Goal: Transaction & Acquisition: Purchase product/service

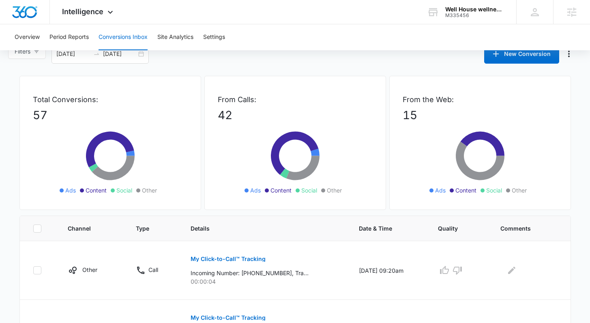
scroll to position [22, 0]
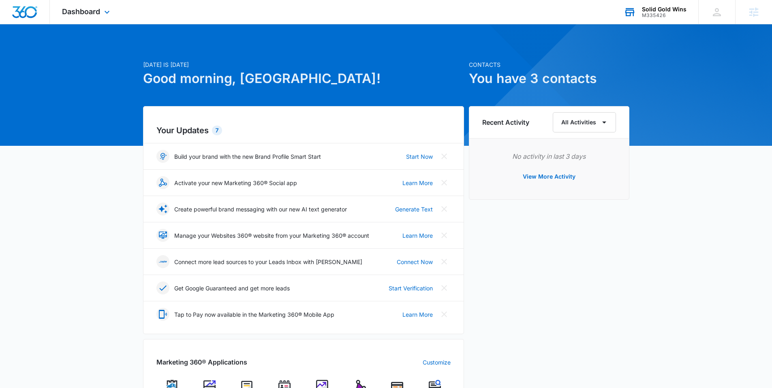
click at [667, 9] on div "Solid Gold Wins" at bounding box center [664, 9] width 45 height 6
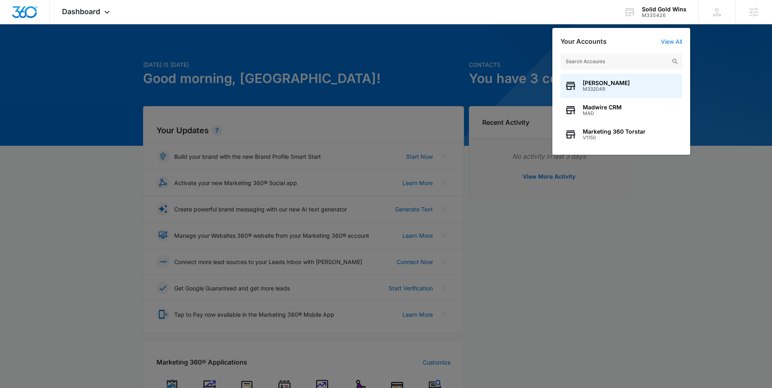
click at [392, 41] on div at bounding box center [386, 194] width 772 height 388
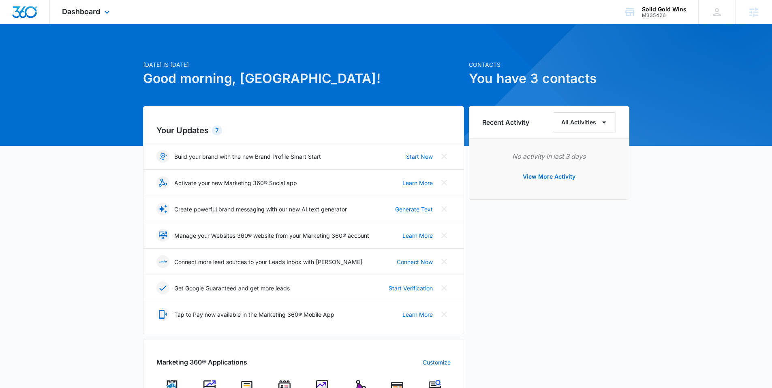
click at [73, 18] on div "Dashboard Apps Reputation Websites Forms CRM Email Social Payments POS Content …" at bounding box center [87, 12] width 74 height 24
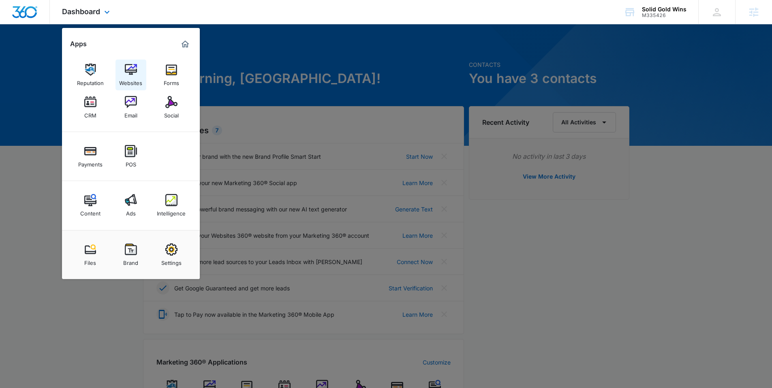
click at [135, 81] on div "Websites" at bounding box center [130, 81] width 23 height 11
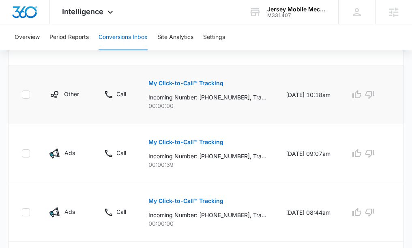
scroll to position [244, 0]
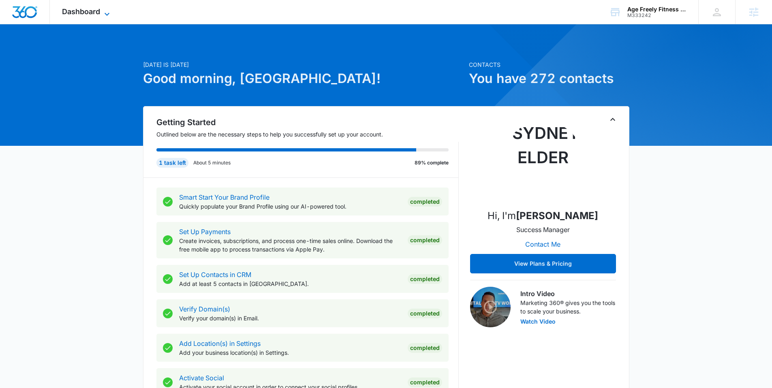
click at [105, 11] on icon at bounding box center [107, 14] width 10 height 10
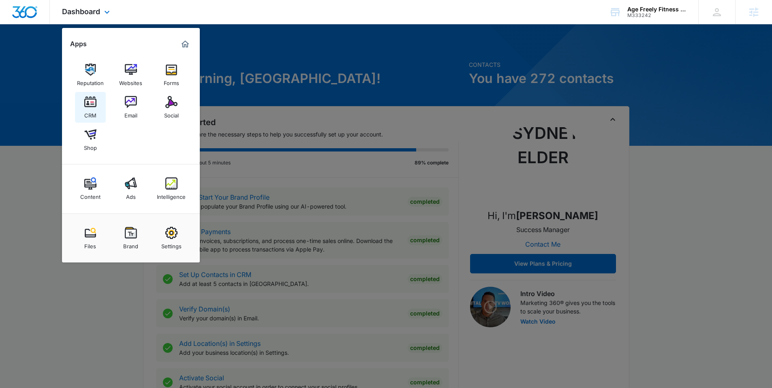
click at [92, 103] on img at bounding box center [90, 102] width 12 height 12
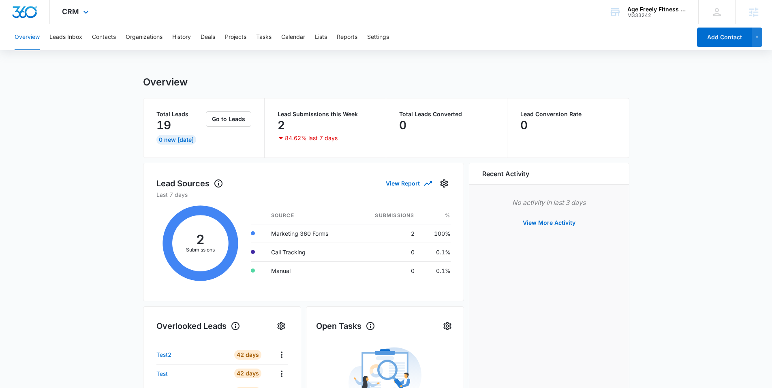
click at [80, 14] on div "CRM Apps Reputation Websites Forms CRM Email Social Shop Content Ads Intelligen…" at bounding box center [76, 12] width 53 height 24
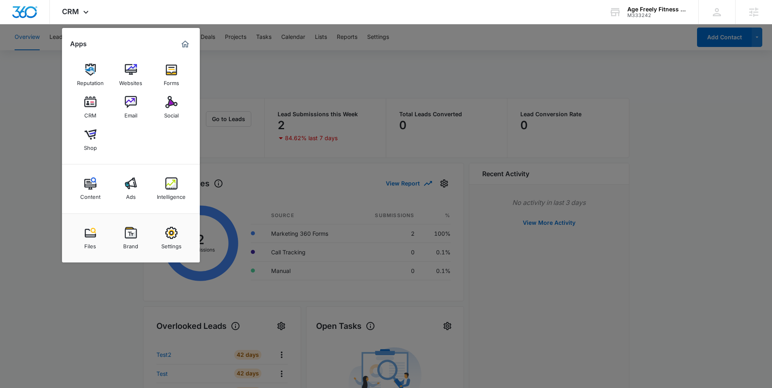
click at [5, 153] on div at bounding box center [386, 194] width 772 height 388
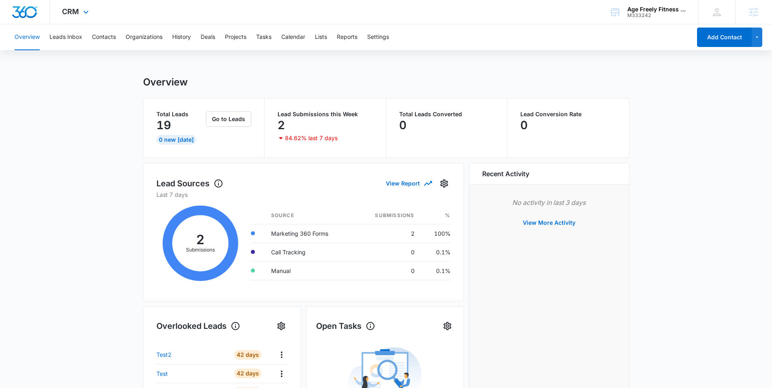
click at [79, 8] on div "CRM Apps Reputation Websites Forms CRM Email Social Shop Content Ads Intelligen…" at bounding box center [76, 12] width 53 height 24
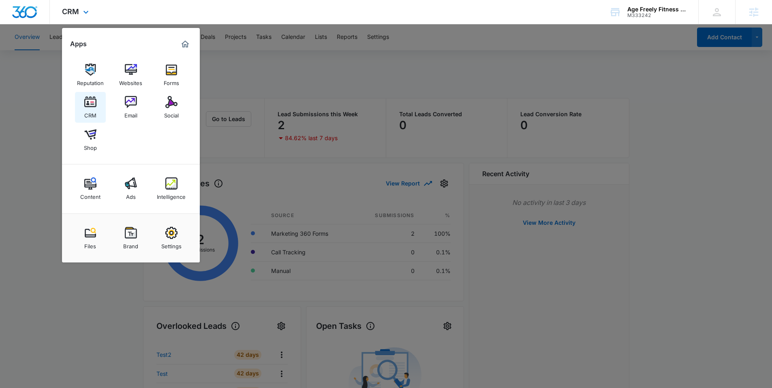
click at [90, 96] on img at bounding box center [90, 102] width 12 height 12
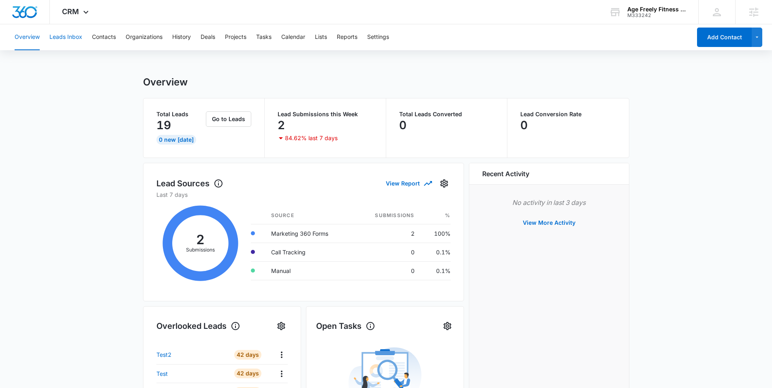
click at [74, 36] on button "Leads Inbox" at bounding box center [65, 37] width 33 height 26
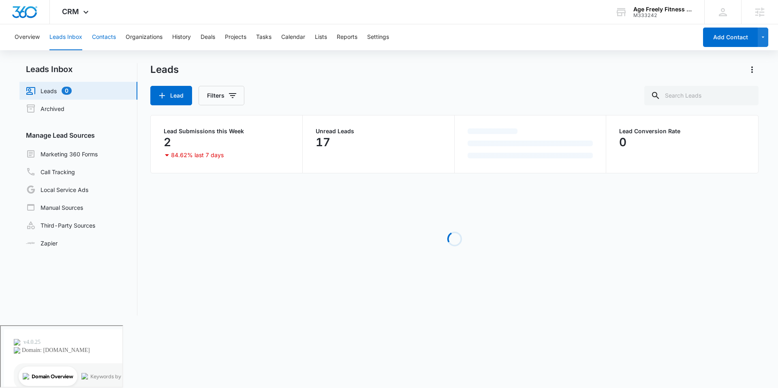
click at [109, 40] on button "Contacts" at bounding box center [104, 37] width 24 height 26
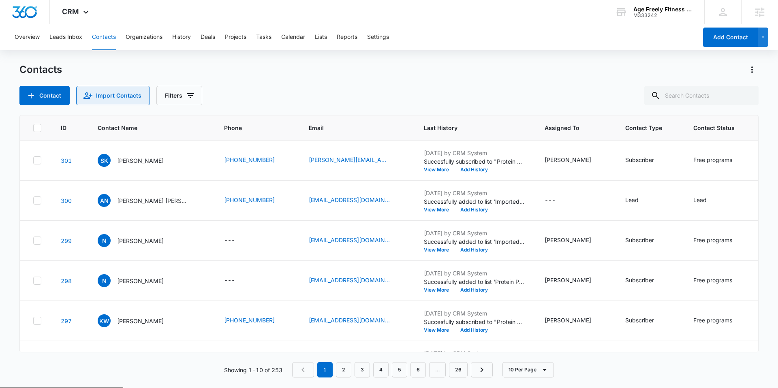
click at [109, 98] on button "Import Contacts" at bounding box center [113, 95] width 74 height 19
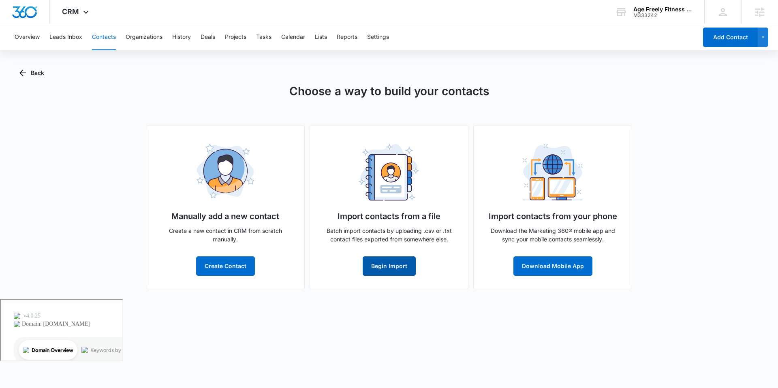
click at [388, 267] on button "Begin Import" at bounding box center [389, 265] width 53 height 19
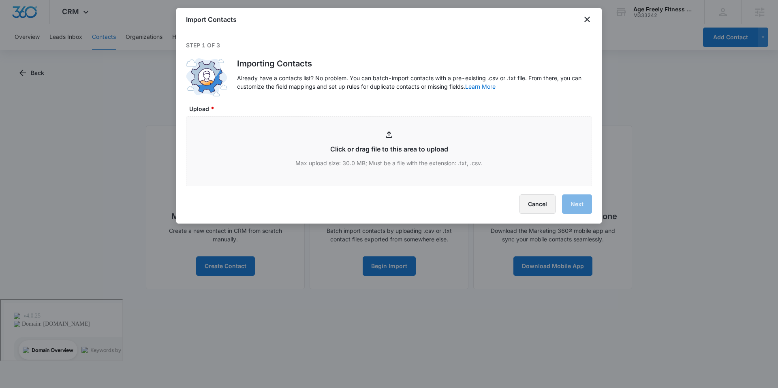
click at [536, 204] on button "Cancel" at bounding box center [537, 203] width 36 height 19
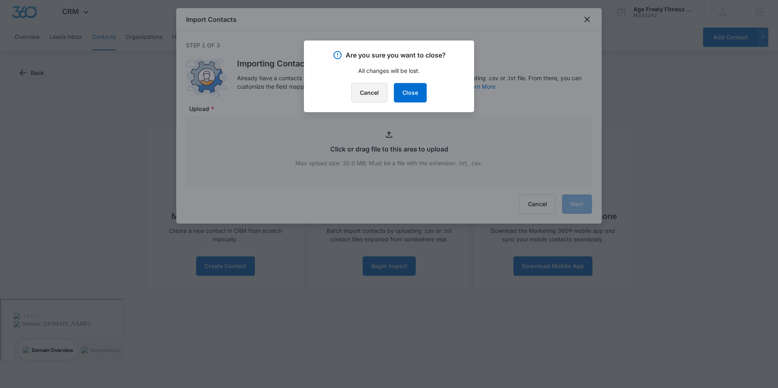
click at [374, 92] on button "Cancel" at bounding box center [369, 92] width 36 height 19
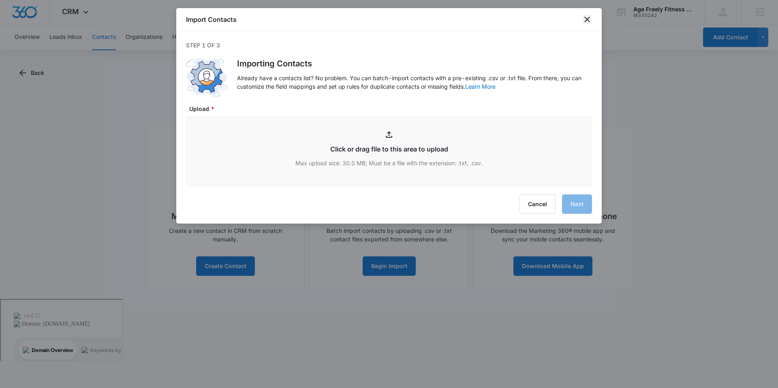
click at [585, 20] on icon "close" at bounding box center [587, 20] width 10 height 10
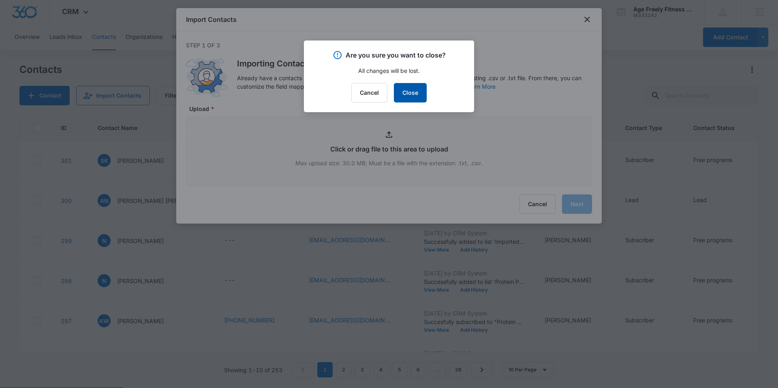
click at [417, 91] on button "Close" at bounding box center [410, 92] width 33 height 19
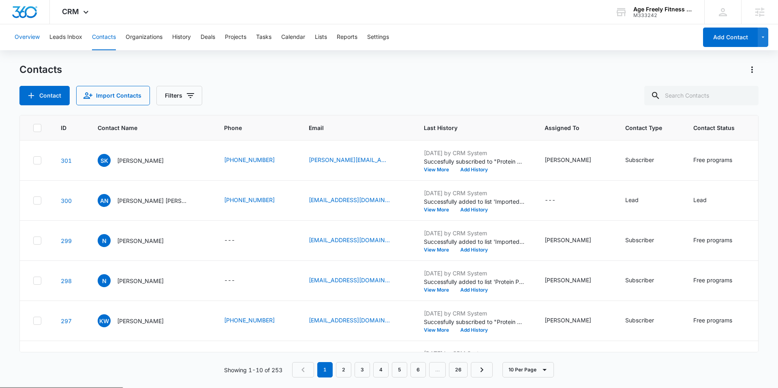
click at [28, 36] on button "Overview" at bounding box center [27, 37] width 25 height 26
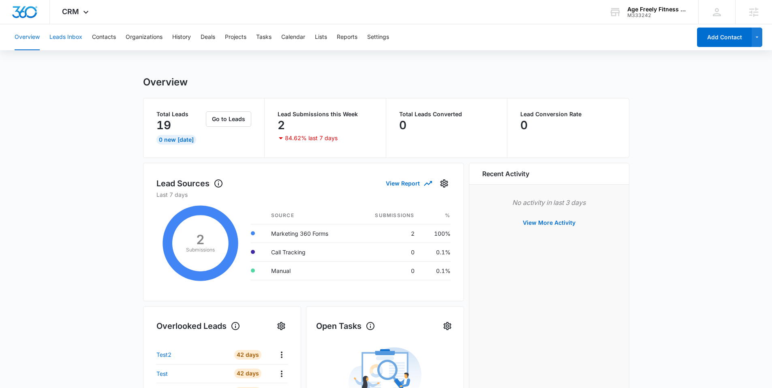
click at [73, 34] on button "Leads Inbox" at bounding box center [65, 37] width 33 height 26
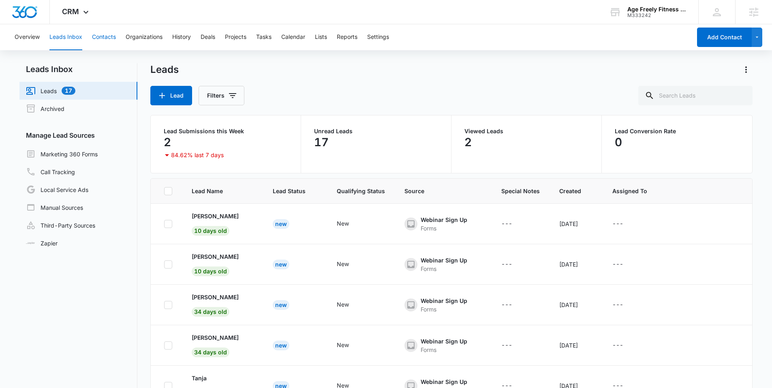
click at [103, 42] on button "Contacts" at bounding box center [104, 37] width 24 height 26
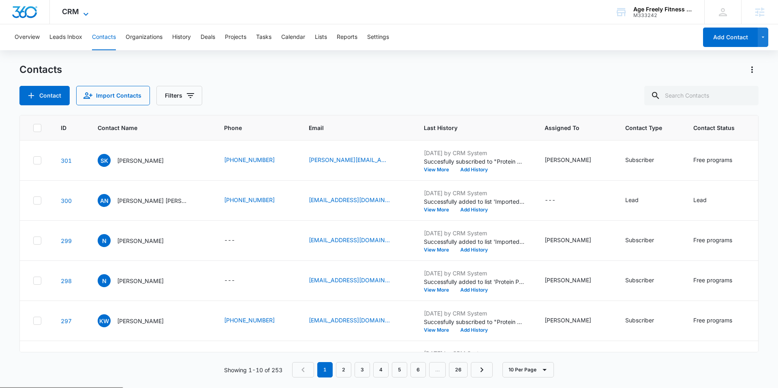
click at [83, 9] on icon at bounding box center [86, 14] width 10 height 10
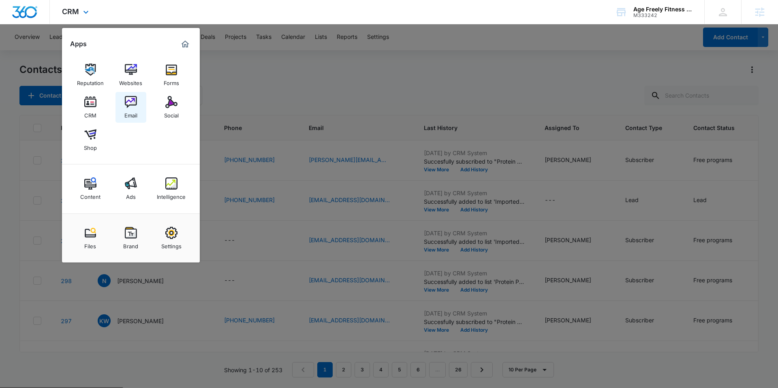
click at [135, 98] on img at bounding box center [131, 102] width 12 height 12
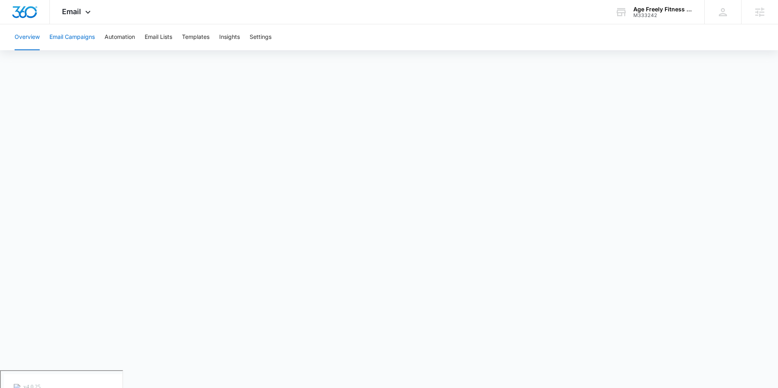
click at [77, 35] on button "Email Campaigns" at bounding box center [71, 37] width 45 height 26
click at [124, 38] on button "Automation" at bounding box center [120, 37] width 30 height 26
click at [159, 41] on button "Email Lists" at bounding box center [159, 37] width 28 height 26
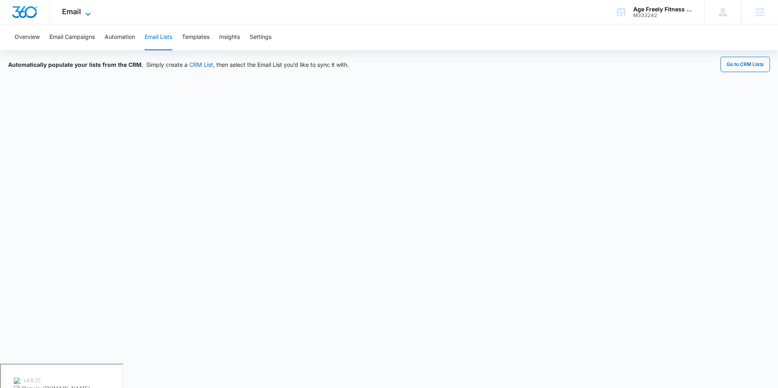
click at [75, 8] on span "Email" at bounding box center [71, 11] width 19 height 9
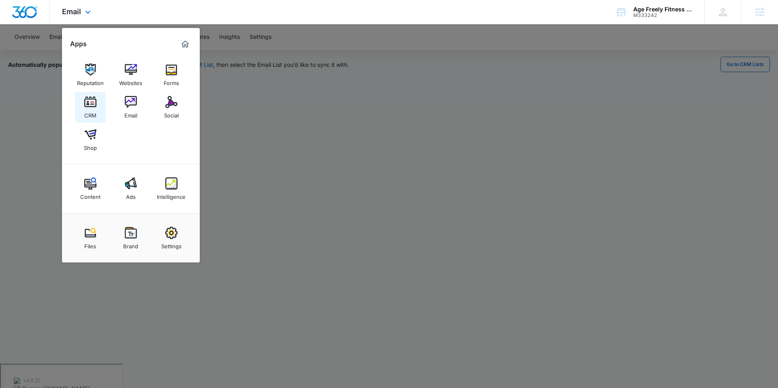
click at [91, 100] on img at bounding box center [90, 102] width 12 height 12
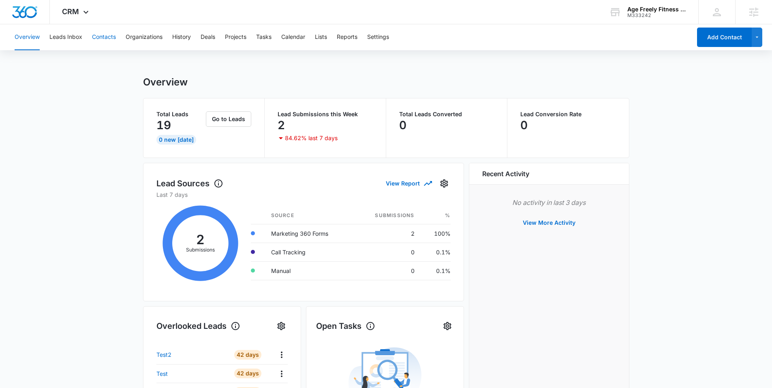
click at [101, 34] on button "Contacts" at bounding box center [104, 37] width 24 height 26
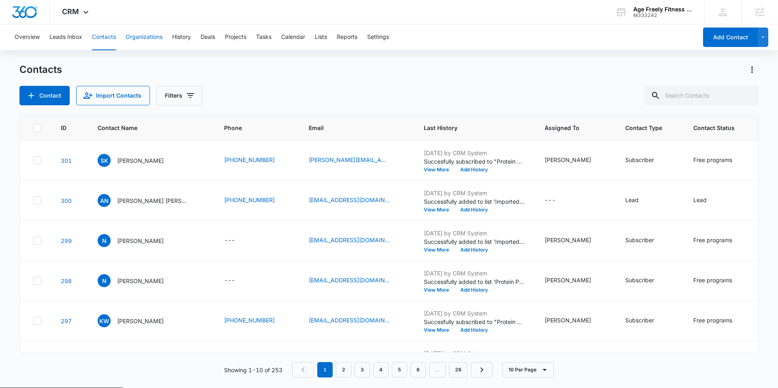
click at [158, 37] on button "Organizations" at bounding box center [144, 37] width 37 height 26
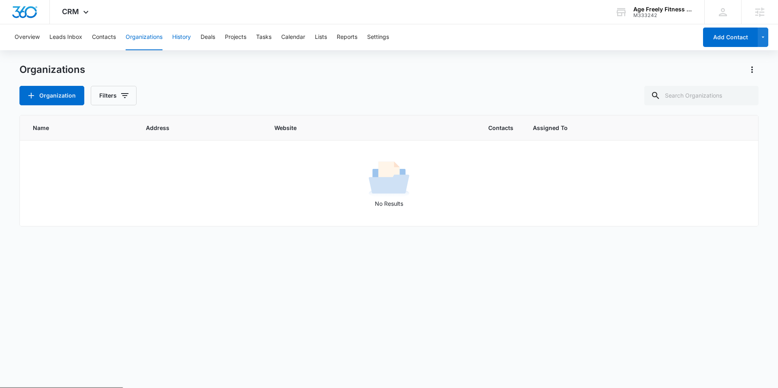
click at [178, 34] on button "History" at bounding box center [181, 37] width 19 height 26
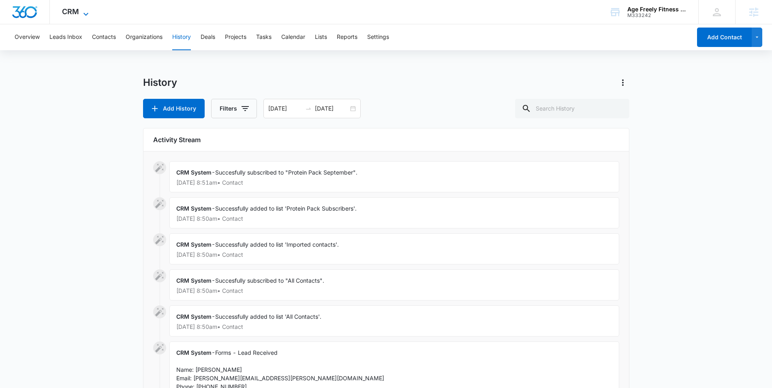
click at [83, 10] on icon at bounding box center [86, 14] width 10 height 10
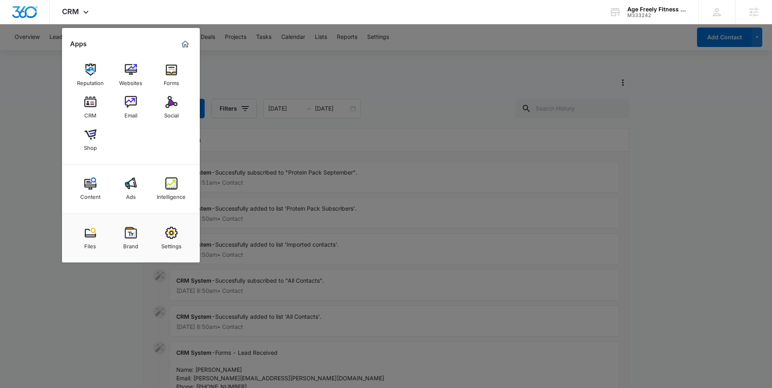
click at [311, 66] on div at bounding box center [386, 194] width 772 height 388
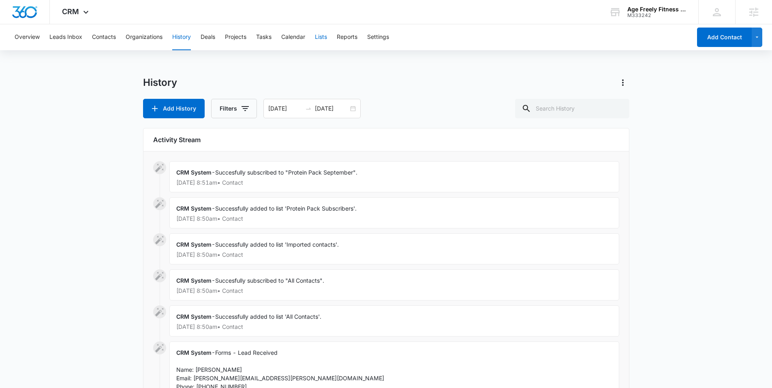
click at [325, 35] on button "Lists" at bounding box center [321, 37] width 12 height 26
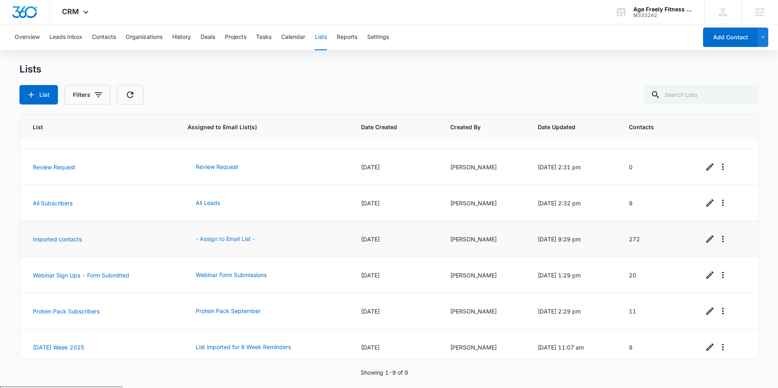
scroll to position [99, 0]
click at [224, 235] on button "- Assign to Email List -" at bounding box center [225, 238] width 75 height 19
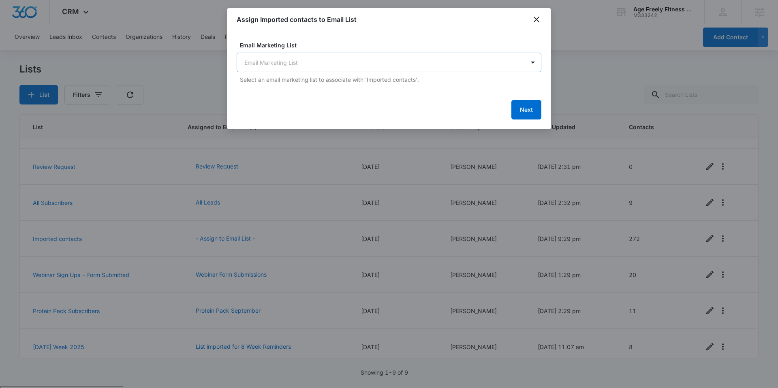
click at [351, 62] on body "CRM Apps Reputation Websites Forms CRM Email Social Shop Content Ads Intelligen…" at bounding box center [389, 225] width 778 height 451
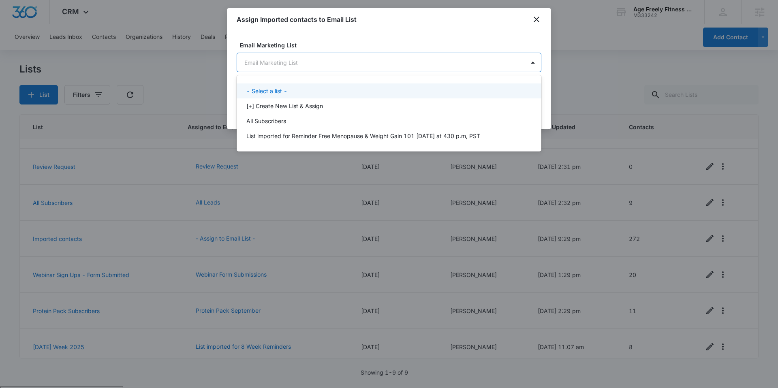
click at [537, 18] on div at bounding box center [389, 194] width 778 height 388
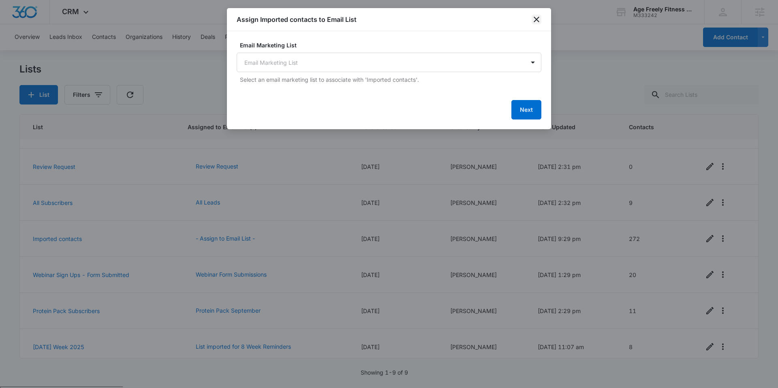
click at [537, 20] on icon "close" at bounding box center [537, 20] width 6 height 6
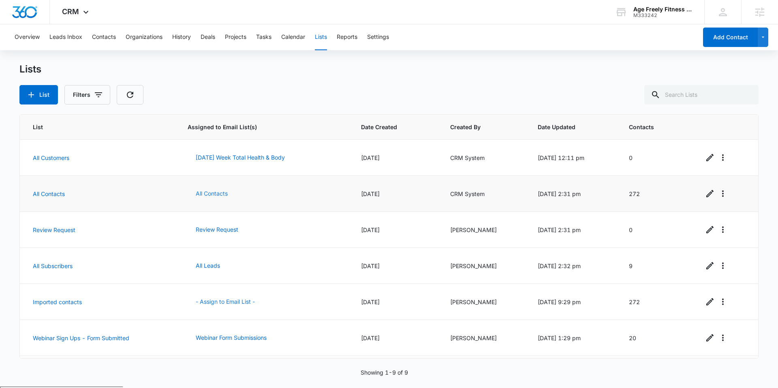
scroll to position [0, 0]
click at [87, 14] on icon at bounding box center [86, 14] width 10 height 10
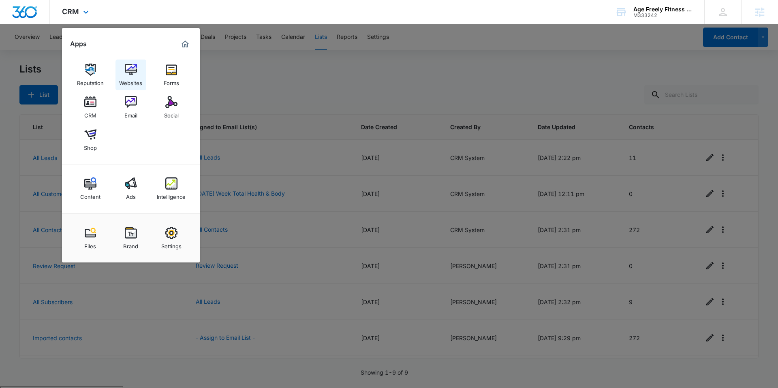
click at [125, 73] on img at bounding box center [131, 70] width 12 height 12
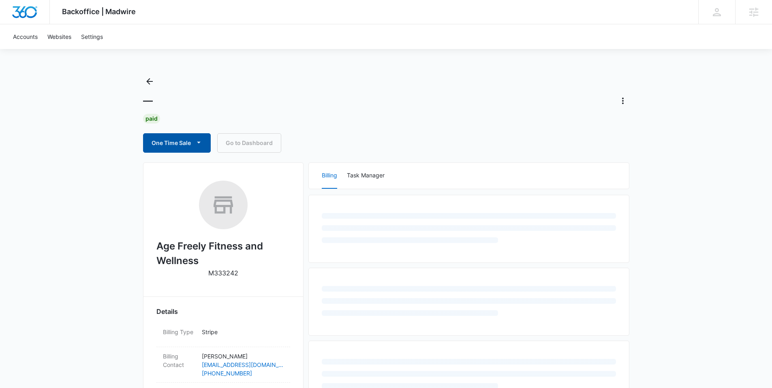
click at [195, 139] on icon "button" at bounding box center [198, 142] width 9 height 9
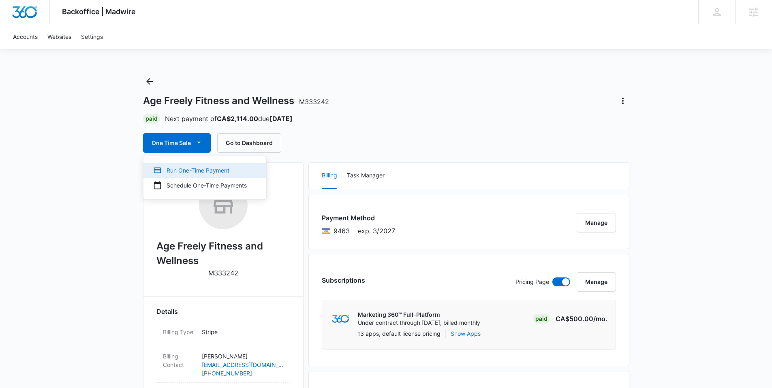
click at [198, 175] on button "Run One-Time Payment" at bounding box center [204, 170] width 123 height 15
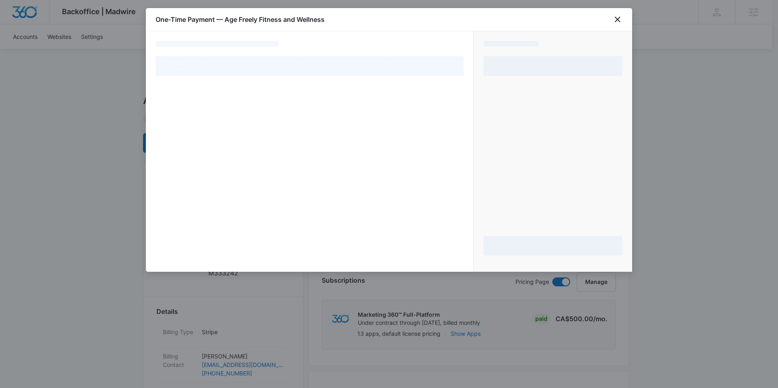
select select "pm_1RdFHPH0inx9gx8rkkgoHK3m"
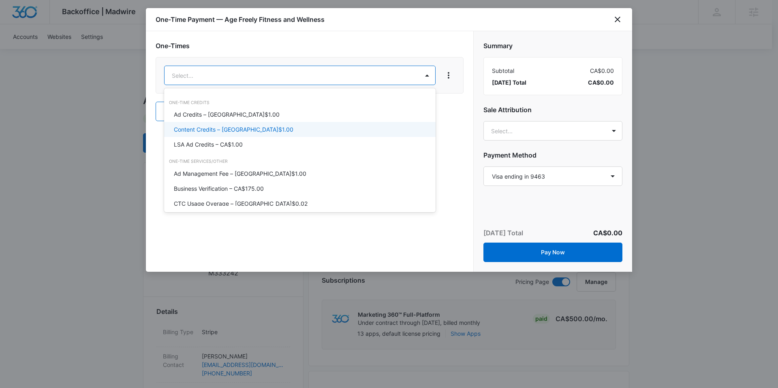
click at [236, 127] on p "Content Credits – [GEOGRAPHIC_DATA]$1.00" at bounding box center [234, 129] width 120 height 9
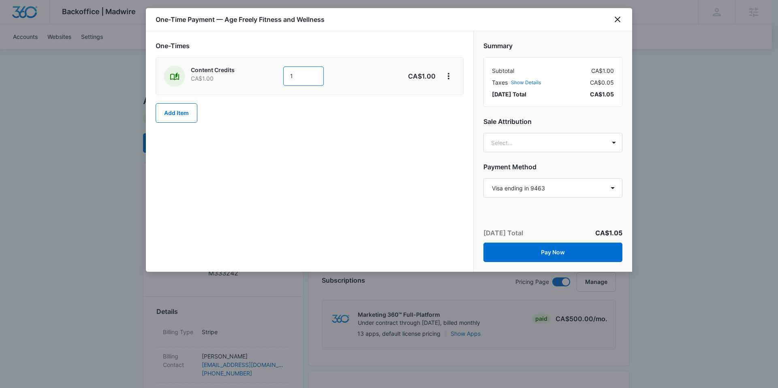
click at [303, 77] on input "1" at bounding box center [303, 75] width 41 height 19
type input "560"
click at [380, 145] on div "One-Times Content Credits CA$1.00 560 CA$560.00 Add Item" at bounding box center [309, 151] width 327 height 241
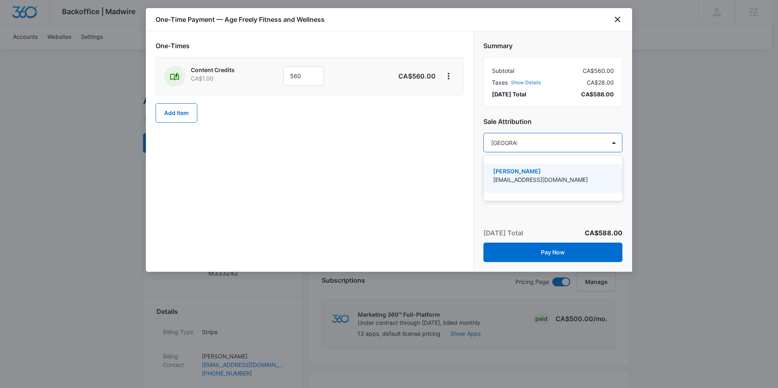
type input "sydney el"
click at [533, 176] on p "[EMAIL_ADDRESS][DOMAIN_NAME]" at bounding box center [552, 179] width 118 height 9
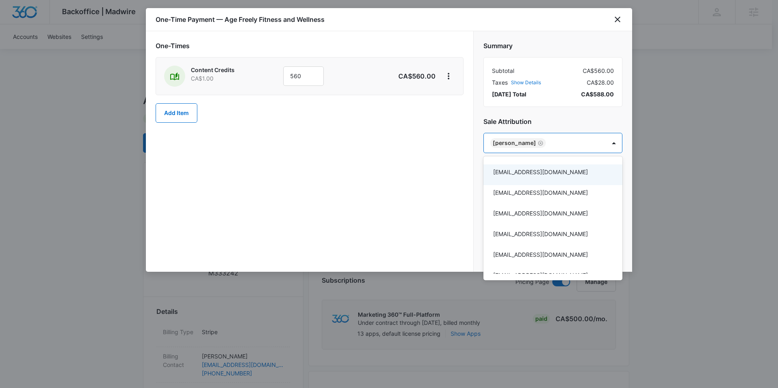
click at [363, 181] on div at bounding box center [389, 194] width 778 height 388
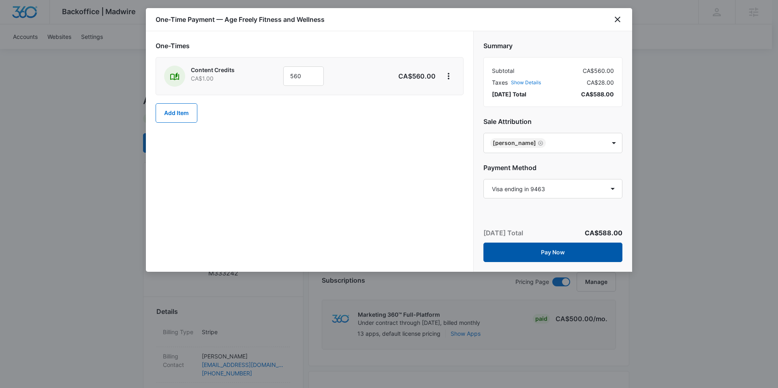
click at [558, 251] on button "Pay Now" at bounding box center [552, 252] width 139 height 19
